Goal: Task Accomplishment & Management: Complete application form

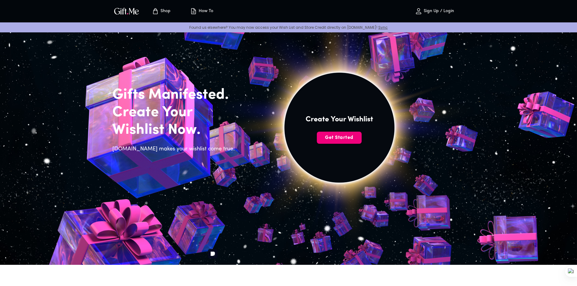
click at [342, 139] on span "Get Started" at bounding box center [339, 138] width 45 height 7
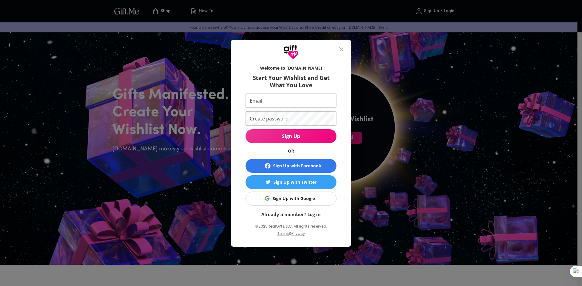
click at [345, 50] on button "close" at bounding box center [341, 49] width 15 height 15
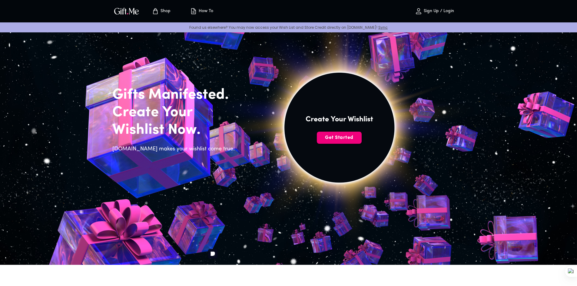
click at [339, 141] on span "Get Started" at bounding box center [339, 138] width 45 height 7
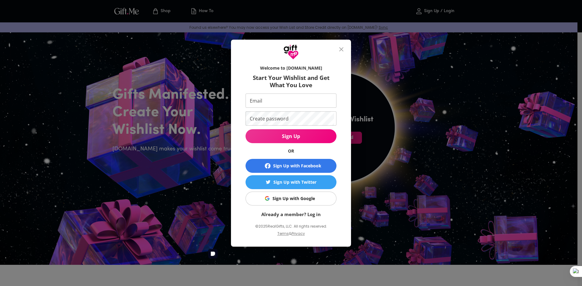
click at [300, 198] on div "Sign Up with Google" at bounding box center [293, 198] width 42 height 7
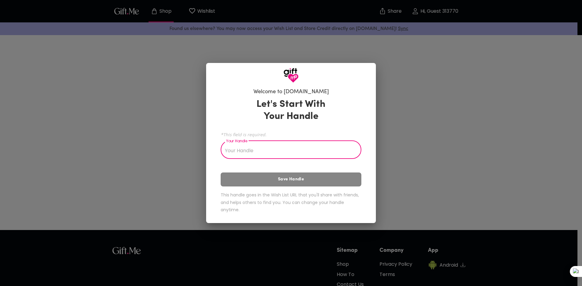
click at [299, 148] on input "Your Handle" at bounding box center [288, 150] width 134 height 17
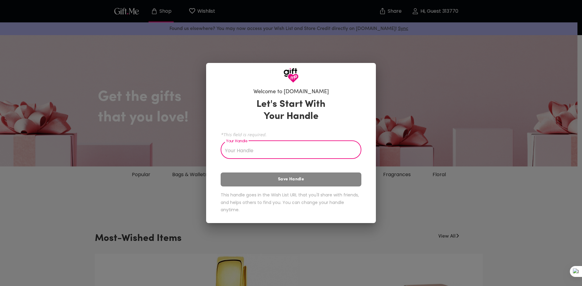
type input "D"
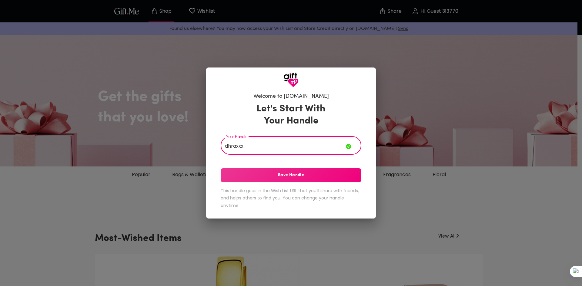
type input "dhraxxx"
click at [319, 174] on span "Save Handle" at bounding box center [291, 175] width 141 height 7
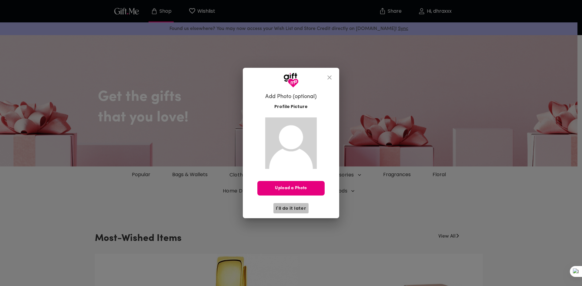
click at [301, 207] on span "I'll do it later" at bounding box center [291, 208] width 30 height 7
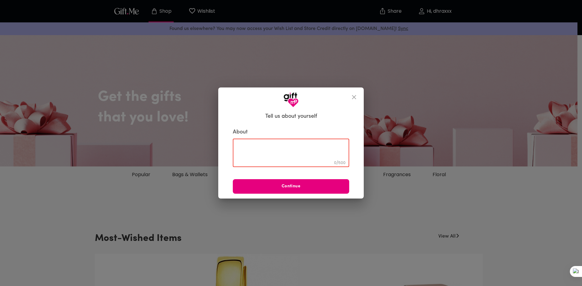
click at [292, 159] on textarea at bounding box center [291, 153] width 108 height 17
type textarea "I love my wife"
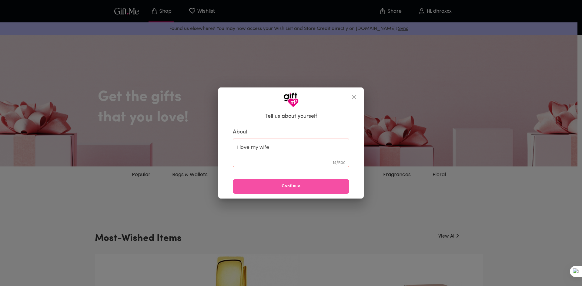
click at [310, 184] on span "Continue" at bounding box center [291, 186] width 116 height 7
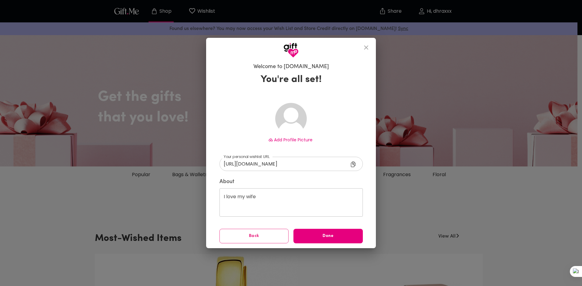
click at [298, 141] on span "Add Profile Picture" at bounding box center [293, 140] width 38 height 6
click at [337, 234] on span "Done" at bounding box center [327, 236] width 69 height 7
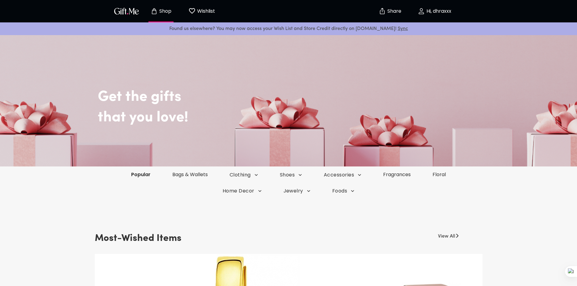
click at [158, 177] on link "Popular" at bounding box center [140, 174] width 41 height 7
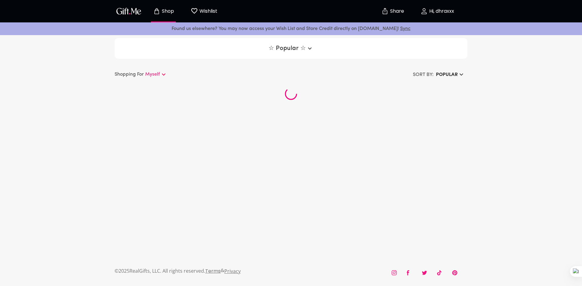
click at [131, 11] on img "button" at bounding box center [128, 11] width 27 height 9
